Goal: Transaction & Acquisition: Purchase product/service

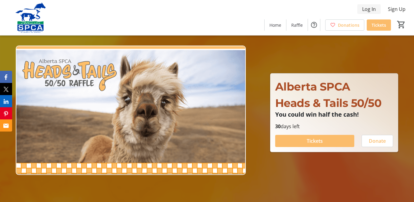
click at [368, 9] on span "Log In" at bounding box center [369, 8] width 14 height 7
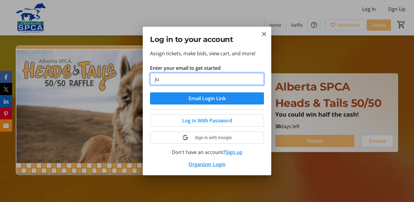
type input "[EMAIL_ADDRESS][DOMAIN_NAME]"
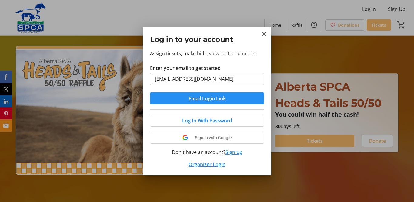
click at [199, 99] on span "Email Login Link" at bounding box center [207, 98] width 37 height 7
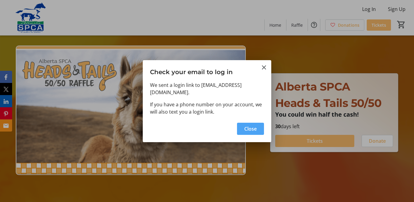
click at [252, 126] on span "Close" at bounding box center [250, 128] width 12 height 7
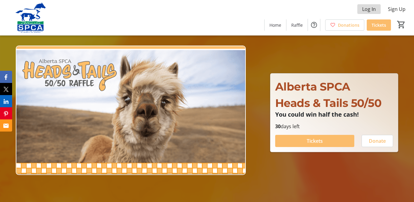
click at [369, 8] on span "Log In" at bounding box center [369, 8] width 14 height 7
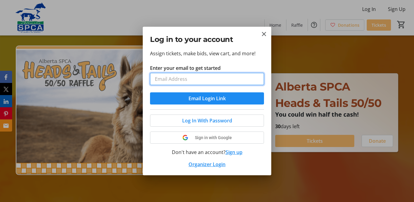
click at [211, 83] on input "Enter your email to get started" at bounding box center [207, 79] width 114 height 12
type input "[EMAIL_ADDRESS][DOMAIN_NAME]"
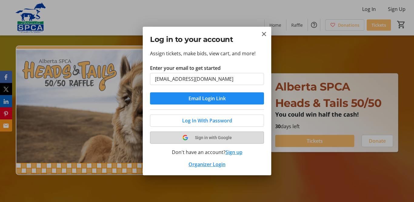
click at [201, 137] on span "Sign in with Google" at bounding box center [213, 137] width 37 height 5
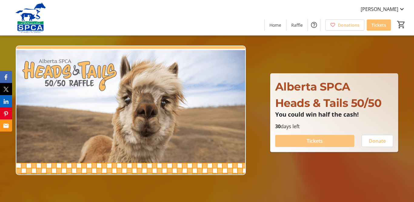
click at [315, 142] on span "Tickets" at bounding box center [315, 140] width 16 height 7
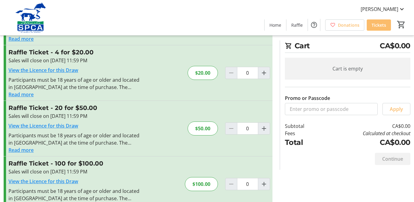
scroll to position [73, 0]
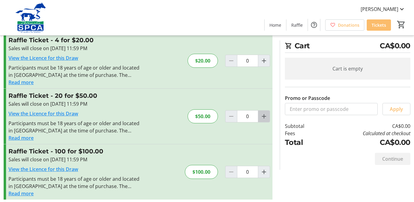
click at [262, 117] on mat-icon "Increment by one" at bounding box center [264, 116] width 7 height 7
type input "1"
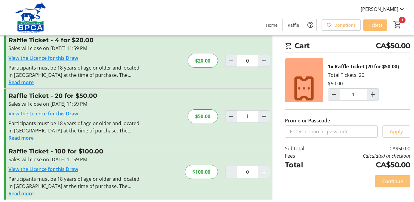
click at [394, 182] on span "Continue" at bounding box center [392, 180] width 21 height 7
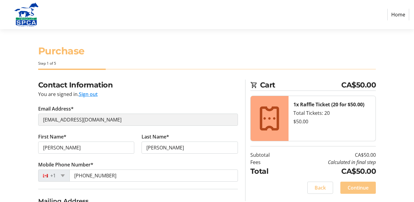
click at [358, 189] on span "Continue" at bounding box center [358, 187] width 21 height 7
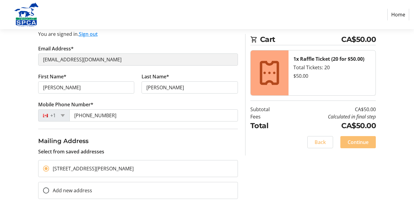
scroll to position [114, 0]
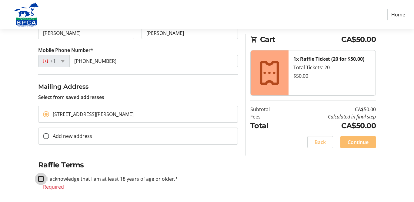
click at [41, 181] on input "I acknowledge that I am at least 18 years of age or older.*" at bounding box center [40, 178] width 5 height 5
checkbox input "true"
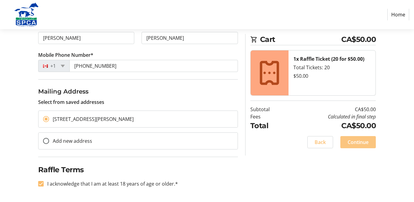
click at [362, 138] on span "Continue" at bounding box center [358, 141] width 21 height 7
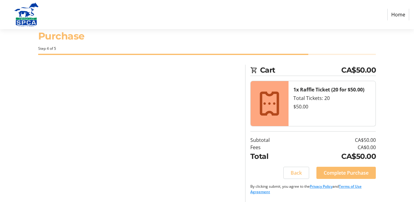
scroll to position [15, 0]
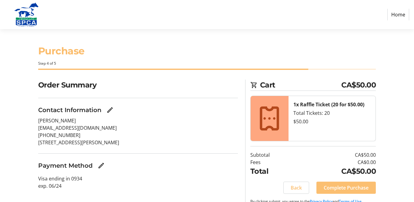
click at [348, 187] on span "Complete Purchase" at bounding box center [346, 187] width 45 height 7
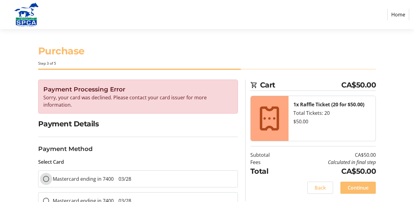
click at [47, 178] on input "Mastercard ending in 7400 03/28" at bounding box center [46, 179] width 6 height 6
radio input "true"
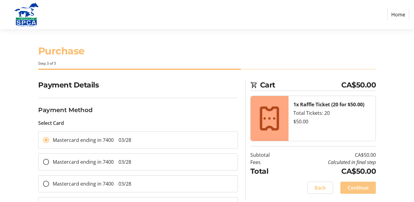
click at [358, 187] on span "Continue" at bounding box center [358, 187] width 21 height 7
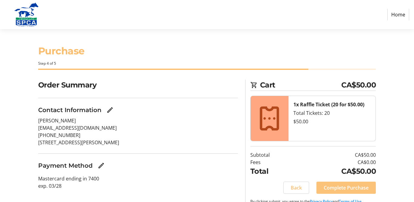
click at [358, 187] on span "Complete Purchase" at bounding box center [346, 187] width 45 height 7
